Goal: Transaction & Acquisition: Purchase product/service

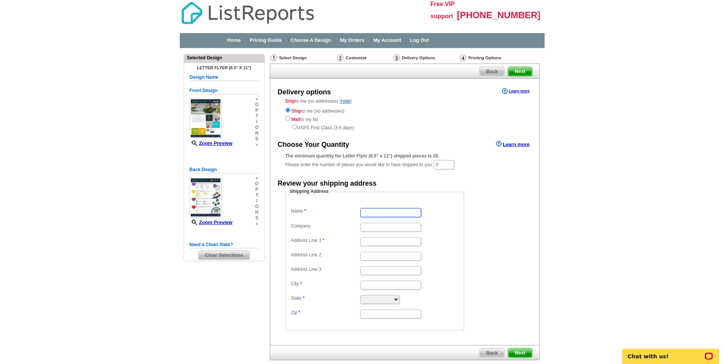
click at [383, 212] on input "Name" at bounding box center [390, 212] width 61 height 9
type input "[PERSON_NAME]"
type input "6575 corte Cisco"
type input "carlsbad"
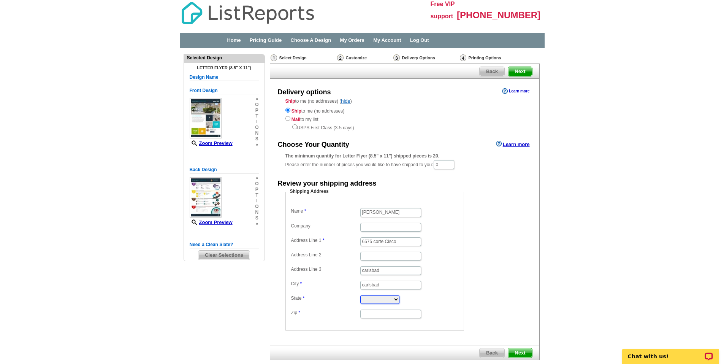
select select "CA"
type input "92009"
click at [380, 272] on input "carlsbad" at bounding box center [390, 270] width 61 height 9
type input "c"
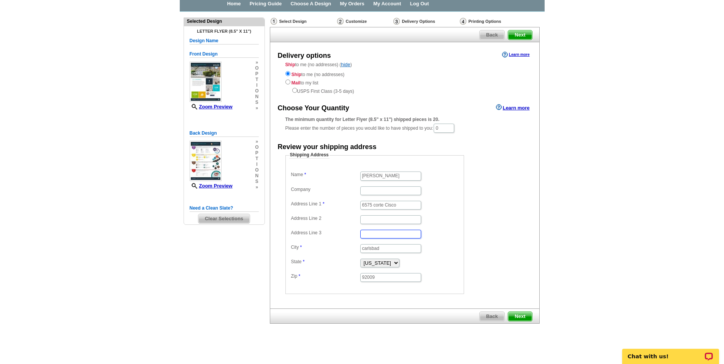
scroll to position [41, 0]
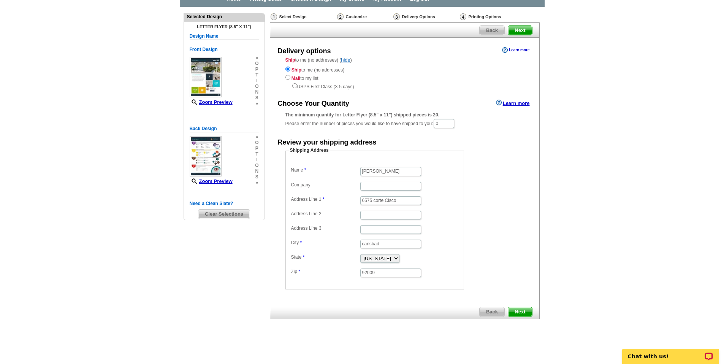
click at [515, 312] on span "Next" at bounding box center [520, 311] width 24 height 9
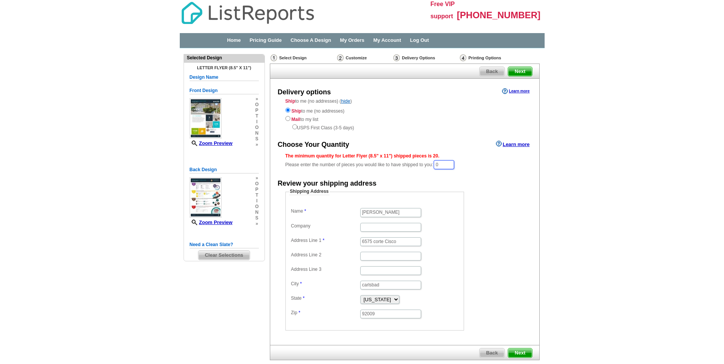
click at [451, 162] on input "0" at bounding box center [444, 164] width 21 height 9
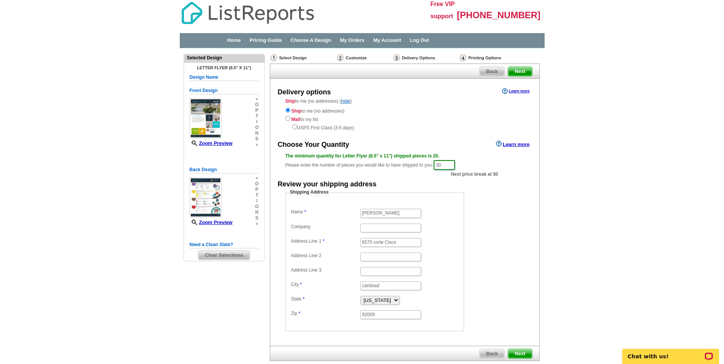
type input "30"
click at [475, 208] on dd "Shipping Address Name [PERSON_NAME] Company Address Line 1 6575 corte Cisco Add…" at bounding box center [386, 260] width 202 height 142
click at [519, 353] on span "Next" at bounding box center [520, 353] width 24 height 9
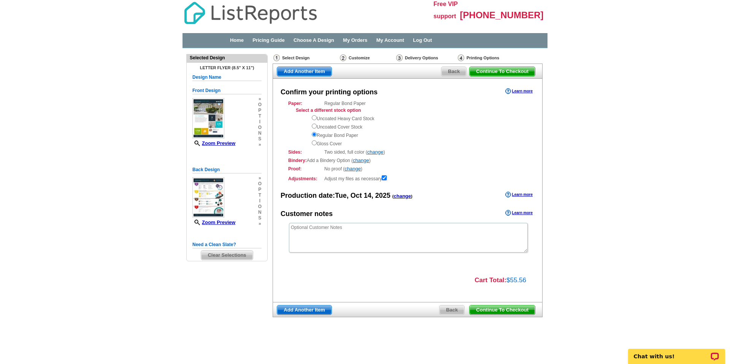
click at [319, 138] on div "Uncoated Heavy Card Stock Uncoated Cover Stock Regular Bond Paper Gloss Cover" at bounding box center [419, 130] width 215 height 33
click at [315, 141] on input "radio" at bounding box center [314, 142] width 5 height 5
radio input "true"
click at [315, 134] on input "radio" at bounding box center [314, 134] width 5 height 5
radio input "true"
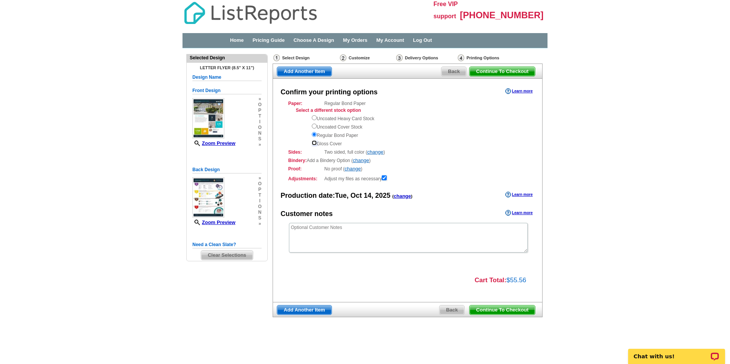
click at [313, 141] on input "radio" at bounding box center [314, 142] width 5 height 5
radio input "true"
click at [499, 308] on span "Continue To Checkout" at bounding box center [501, 309] width 65 height 9
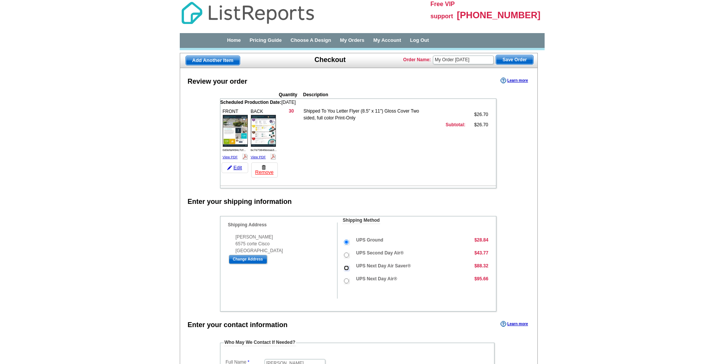
click at [347, 267] on input "UPS Next Day Air Saver®" at bounding box center [346, 267] width 5 height 5
radio input "true"
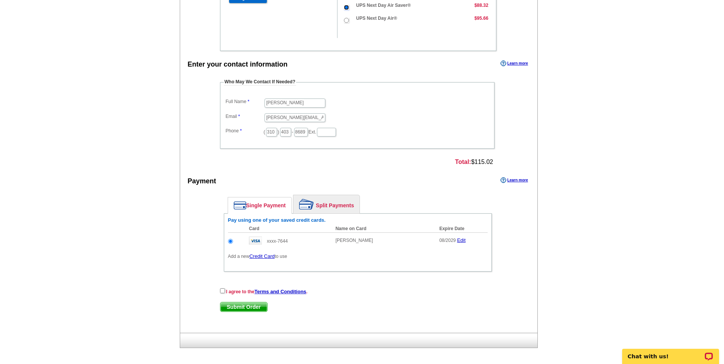
scroll to position [264, 0]
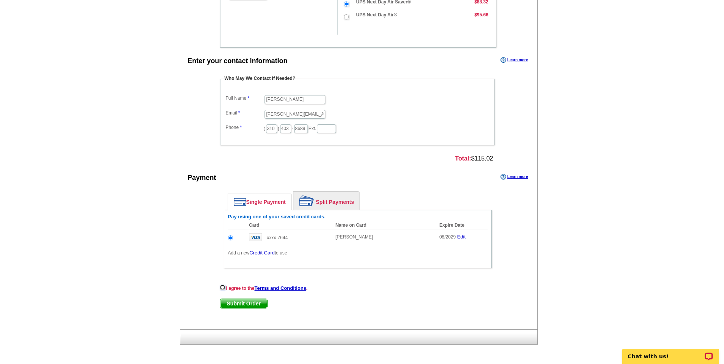
click at [223, 285] on input "checkbox" at bounding box center [222, 287] width 5 height 5
checkbox input "true"
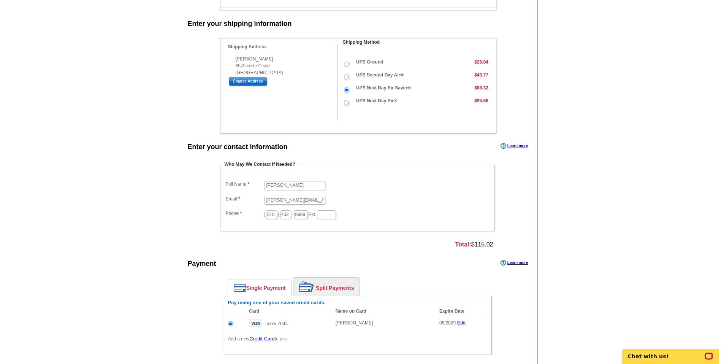
scroll to position [0, 0]
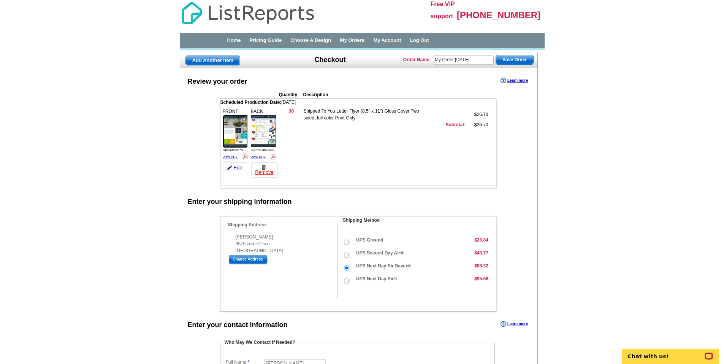
click at [239, 121] on img at bounding box center [235, 131] width 25 height 32
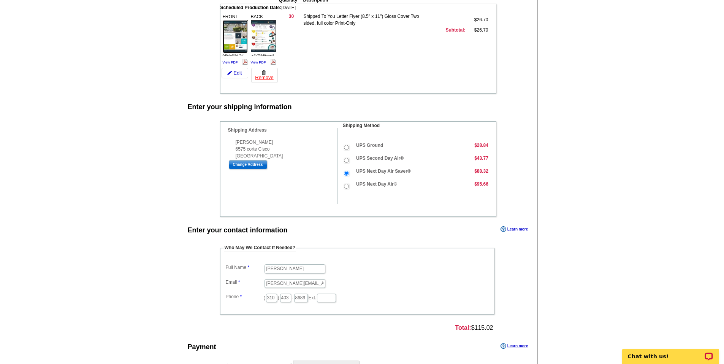
scroll to position [264, 0]
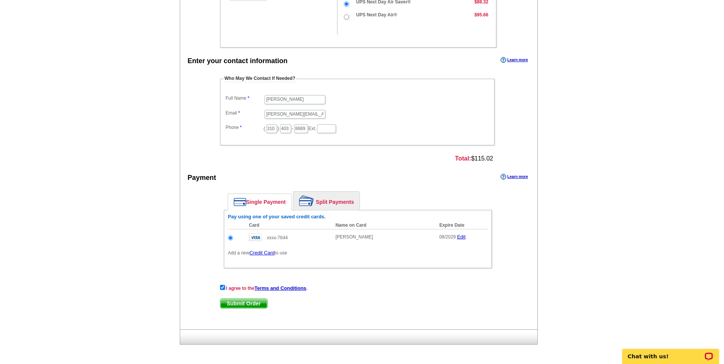
click at [244, 301] on span "Submit Order" at bounding box center [243, 303] width 47 height 9
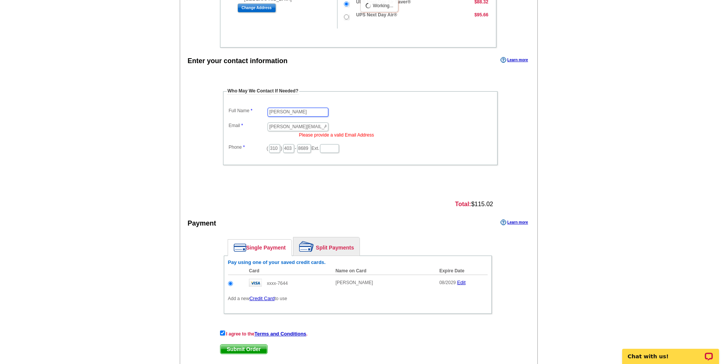
scroll to position [258, 0]
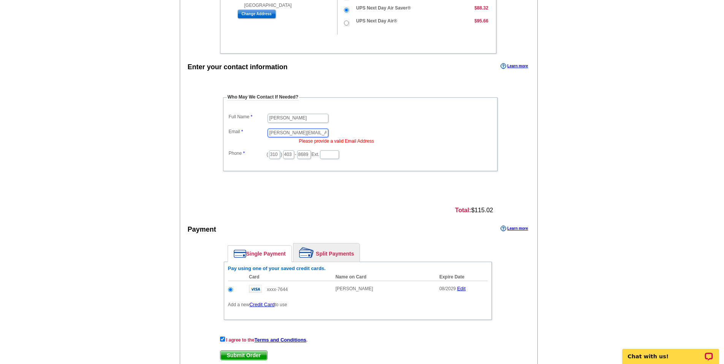
click at [326, 132] on input "nancy@np-residenital.com" at bounding box center [298, 132] width 61 height 9
type input "n"
type input "[PERSON_NAME][EMAIL_ADDRESS][DOMAIN_NAME]"
click at [338, 128] on dd "nancy@np-residential.com Please provide a valid Email Address" at bounding box center [360, 136] width 267 height 18
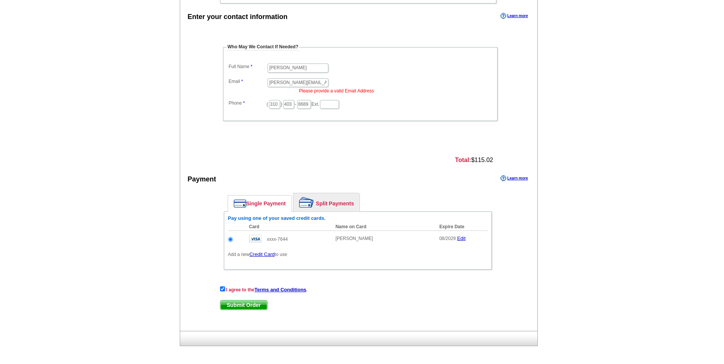
scroll to position [310, 0]
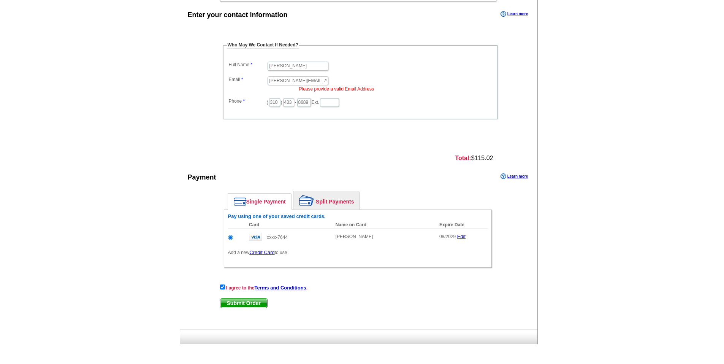
click at [233, 301] on span "Submit Order" at bounding box center [243, 302] width 47 height 9
